Goal: Task Accomplishment & Management: Manage account settings

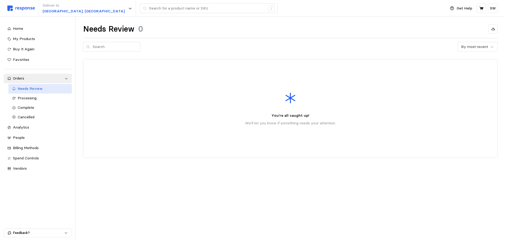
drag, startPoint x: 36, startPoint y: 89, endPoint x: 36, endPoint y: 92, distance: 2.9
click at [36, 89] on span "Needs Review" at bounding box center [30, 88] width 25 height 5
click at [35, 95] on div "Processing" at bounding box center [43, 98] width 51 height 6
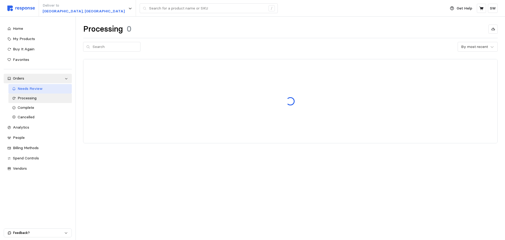
click at [36, 89] on span "Needs Review" at bounding box center [30, 88] width 25 height 5
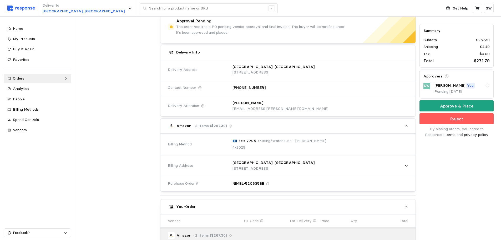
scroll to position [178, 0]
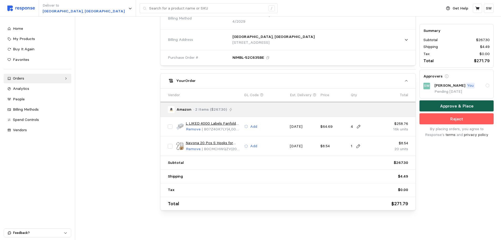
click at [440, 103] on button "Approve & Place" at bounding box center [457, 105] width 74 height 11
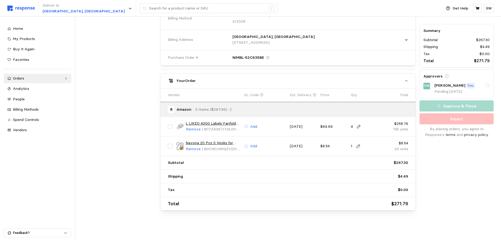
scroll to position [0, 0]
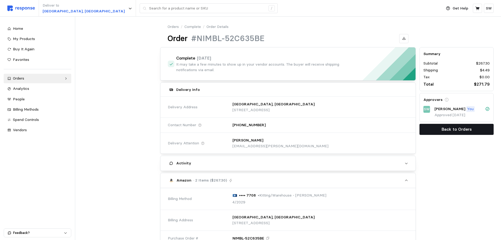
click at [451, 132] on p "Back to Orders" at bounding box center [457, 129] width 30 height 7
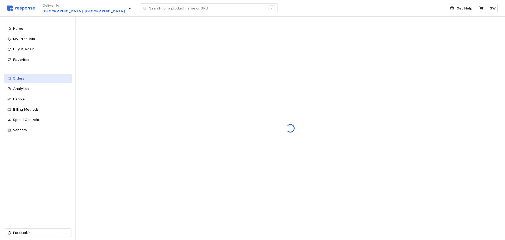
click at [59, 77] on div "Orders" at bounding box center [38, 78] width 50 height 6
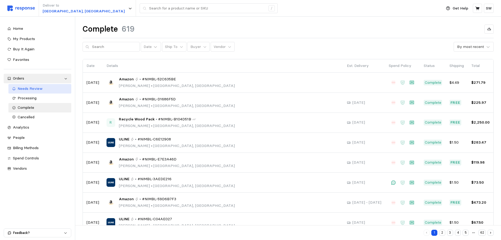
click at [40, 86] on div "Needs Review" at bounding box center [43, 89] width 50 height 6
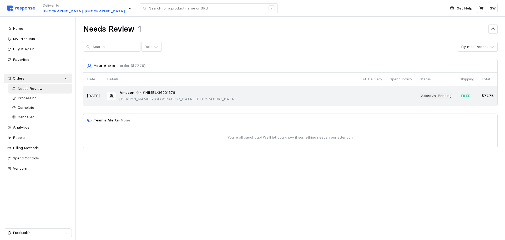
click at [170, 92] on span "#NIMBL-36201376" at bounding box center [159, 93] width 33 height 6
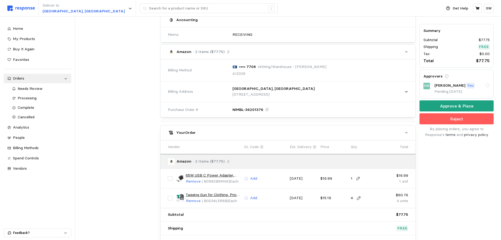
scroll to position [26, 0]
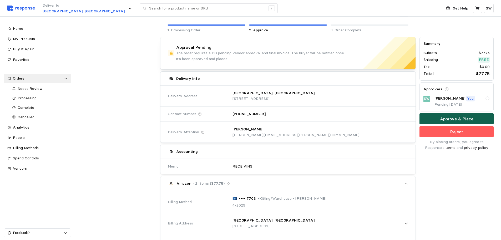
click at [448, 117] on p "Approve & Place" at bounding box center [456, 118] width 33 height 7
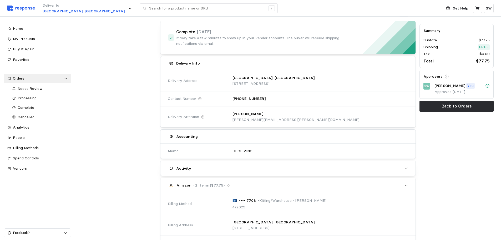
scroll to position [0, 0]
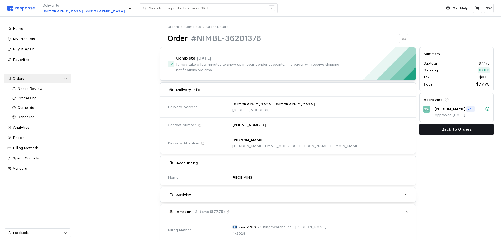
click at [433, 127] on button "Back to Orders" at bounding box center [457, 129] width 74 height 11
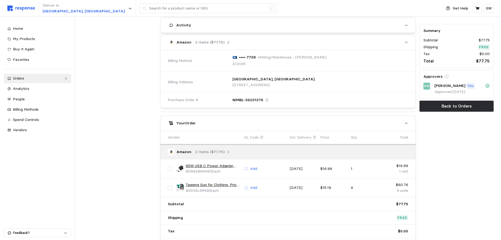
scroll to position [79, 0]
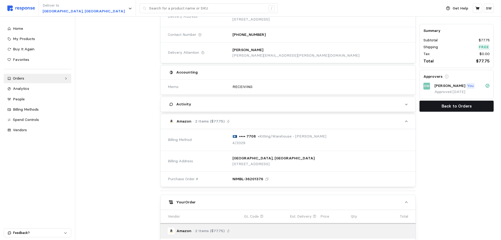
click at [457, 107] on p "Back to Orders" at bounding box center [457, 106] width 30 height 7
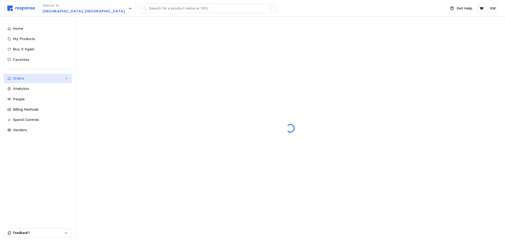
click at [25, 79] on div "Orders" at bounding box center [38, 78] width 50 height 6
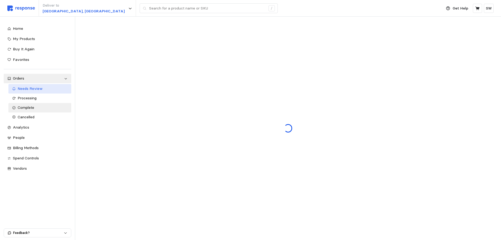
click at [27, 90] on span "Needs Review" at bounding box center [30, 88] width 25 height 5
